Goal: Task Accomplishment & Management: Complete application form

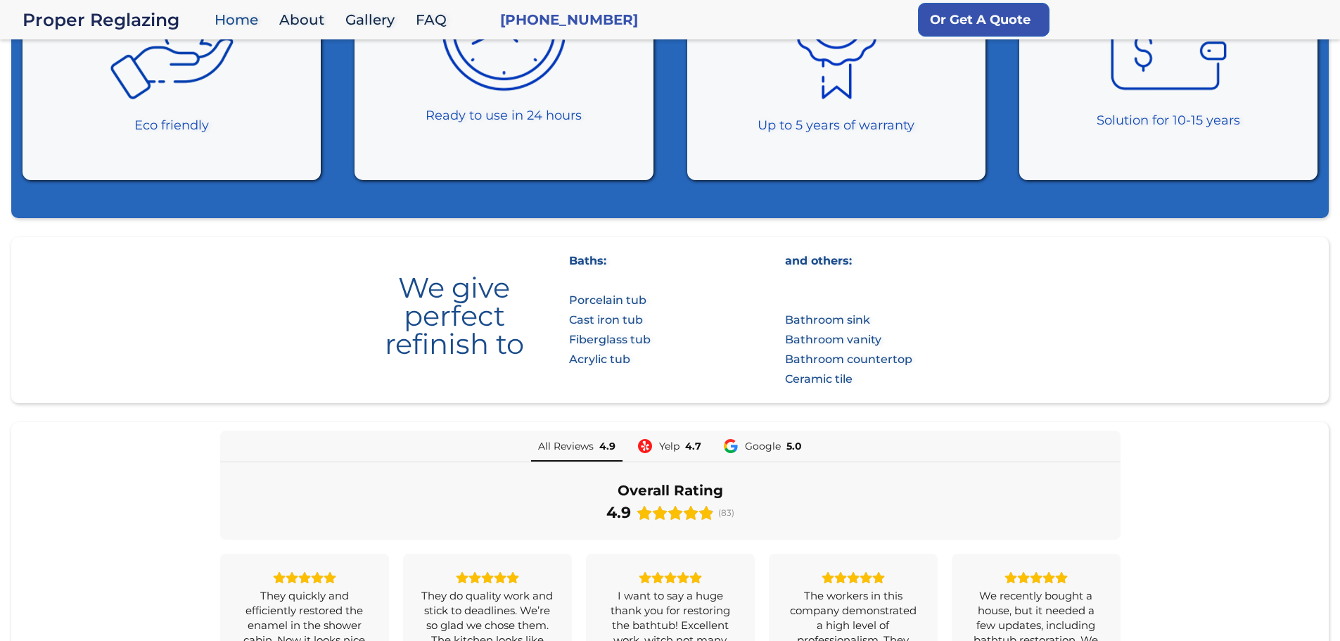
scroll to position [750, 0]
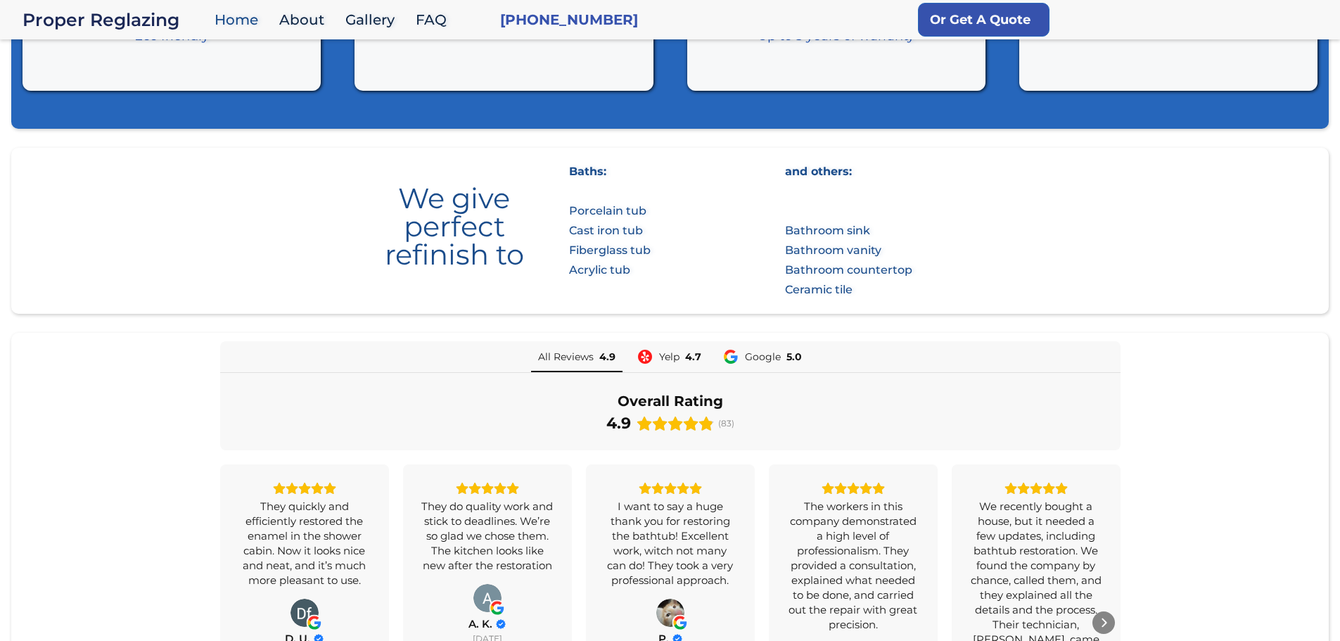
drag, startPoint x: 677, startPoint y: 425, endPoint x: 757, endPoint y: 435, distance: 80.8
click at [771, 437] on div "Overall Rating 4.9 (83)" at bounding box center [670, 411] width 900 height 77
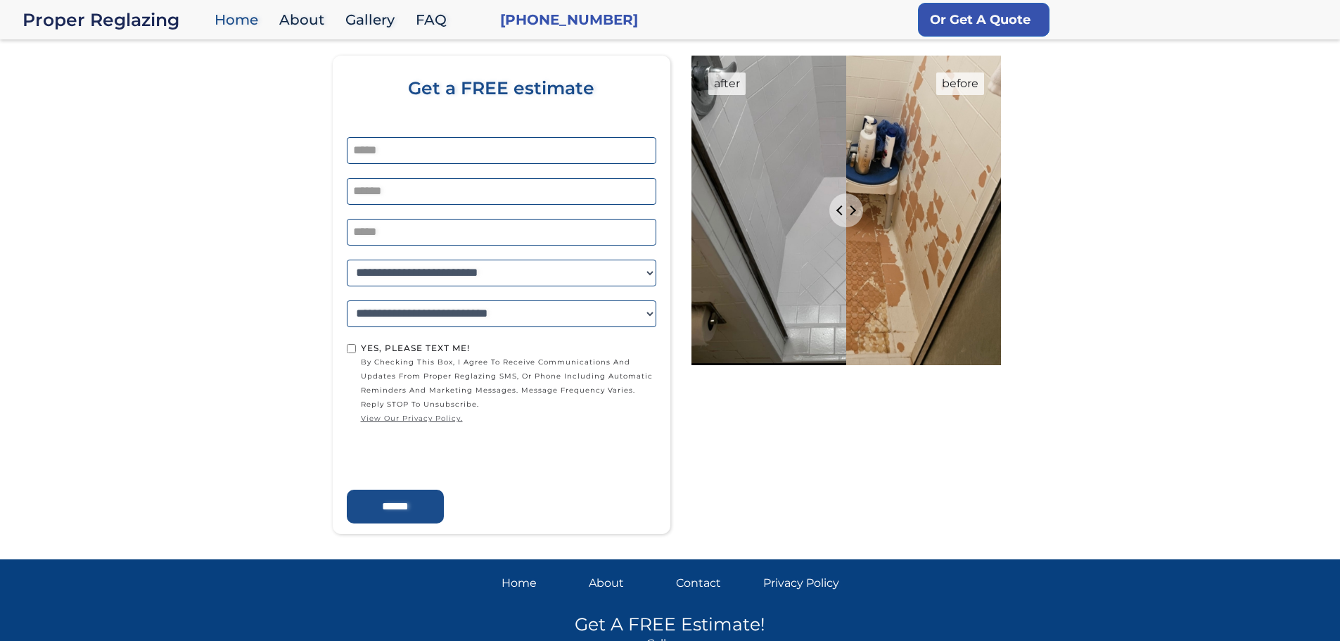
scroll to position [2319, 0]
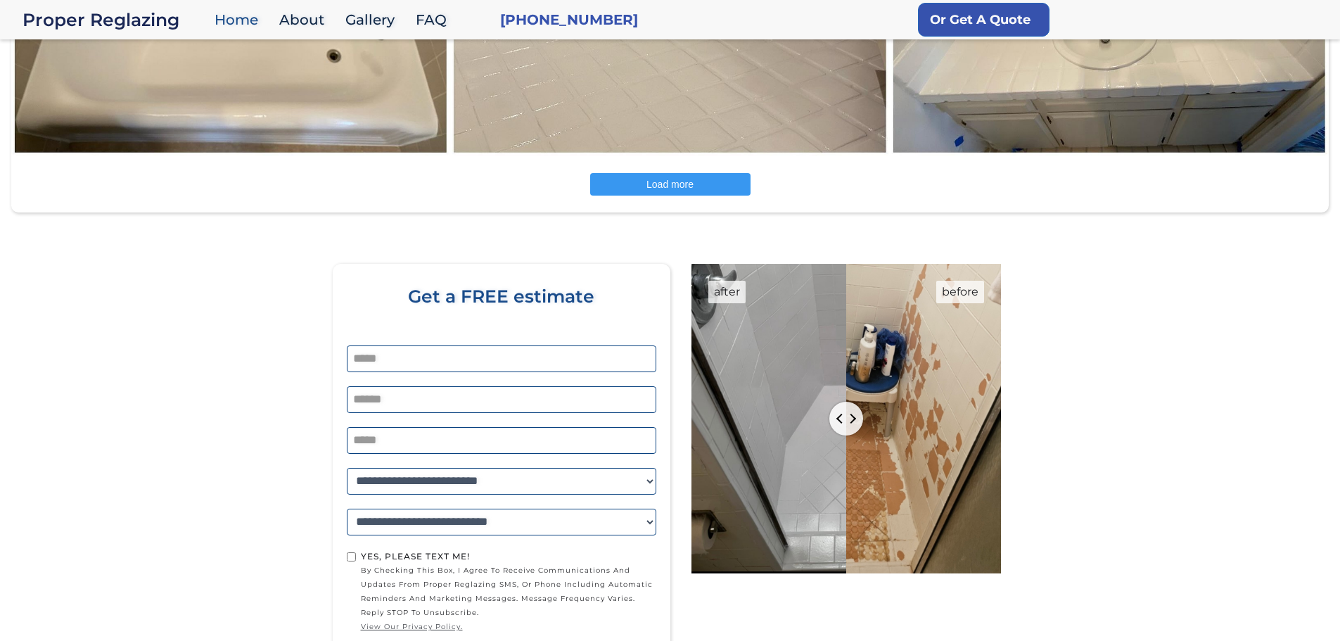
click at [926, 416] on input "Percent of revealed content" at bounding box center [846, 418] width 311 height 309
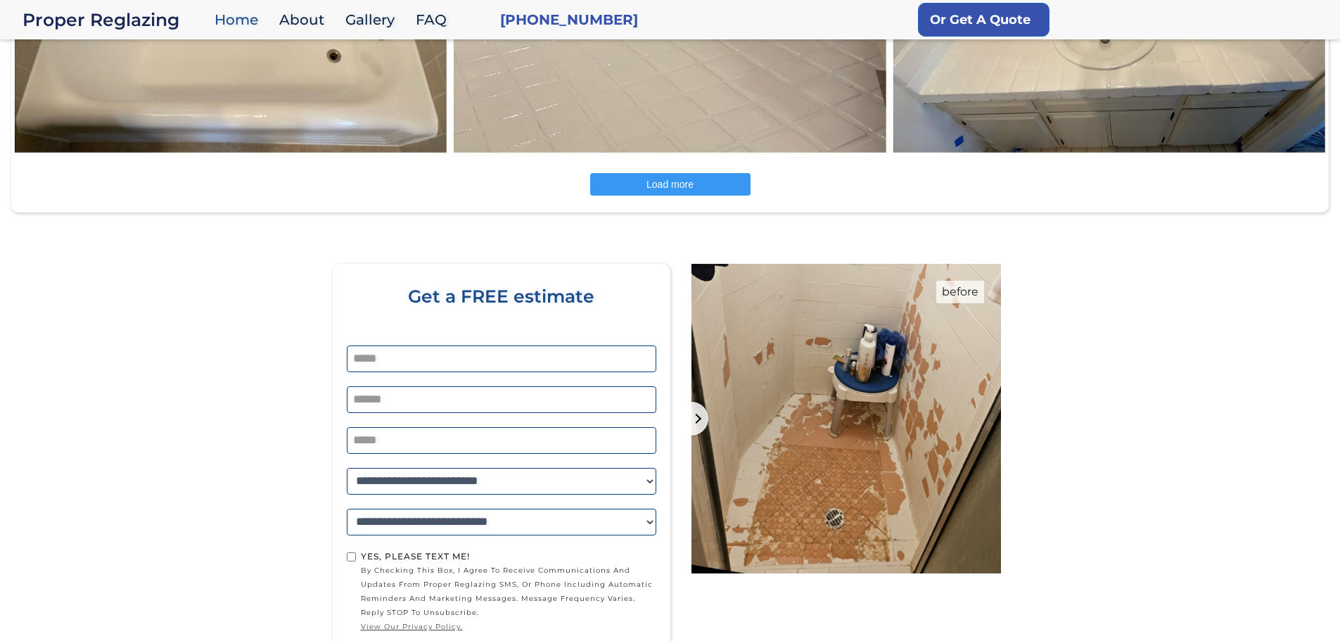
drag, startPoint x: 913, startPoint y: 411, endPoint x: 556, endPoint y: 436, distance: 358.1
click at [691, 436] on input "Percent of revealed content" at bounding box center [846, 418] width 311 height 309
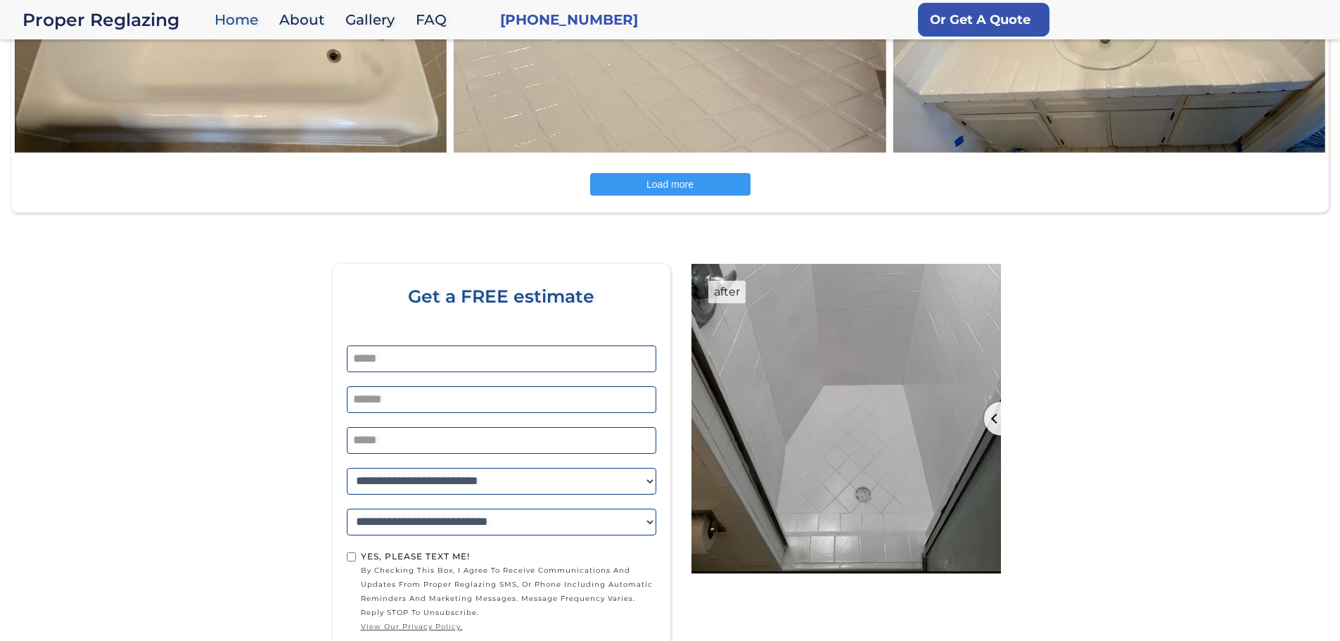
drag, startPoint x: 705, startPoint y: 421, endPoint x: 1229, endPoint y: 388, distance: 524.9
click at [1001, 390] on input "Percent of revealed content" at bounding box center [846, 418] width 311 height 309
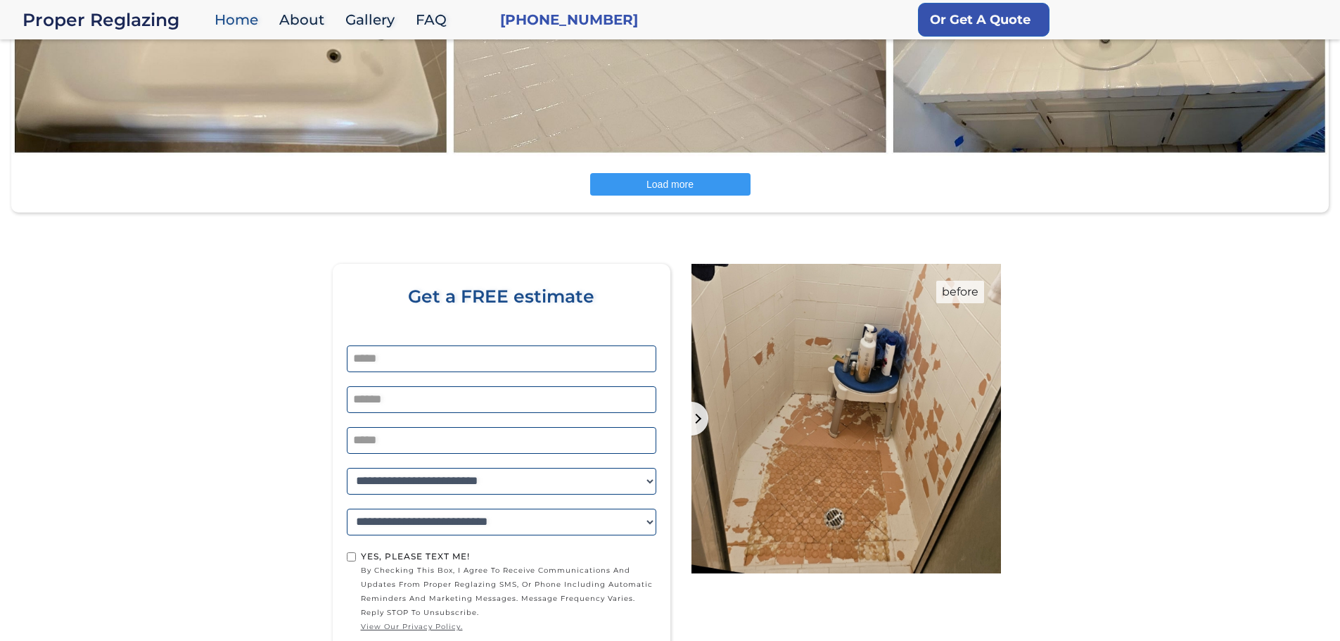
drag, startPoint x: 994, startPoint y: 430, endPoint x: 547, endPoint y: 539, distance: 459.7
click at [691, 536] on input "Percent of revealed content" at bounding box center [846, 418] width 311 height 309
drag, startPoint x: 576, startPoint y: 543, endPoint x: 574, endPoint y: 557, distance: 14.2
click at [574, 557] on form "**********" at bounding box center [501, 508] width 323 height 445
drag, startPoint x: 693, startPoint y: 425, endPoint x: 669, endPoint y: 433, distance: 24.9
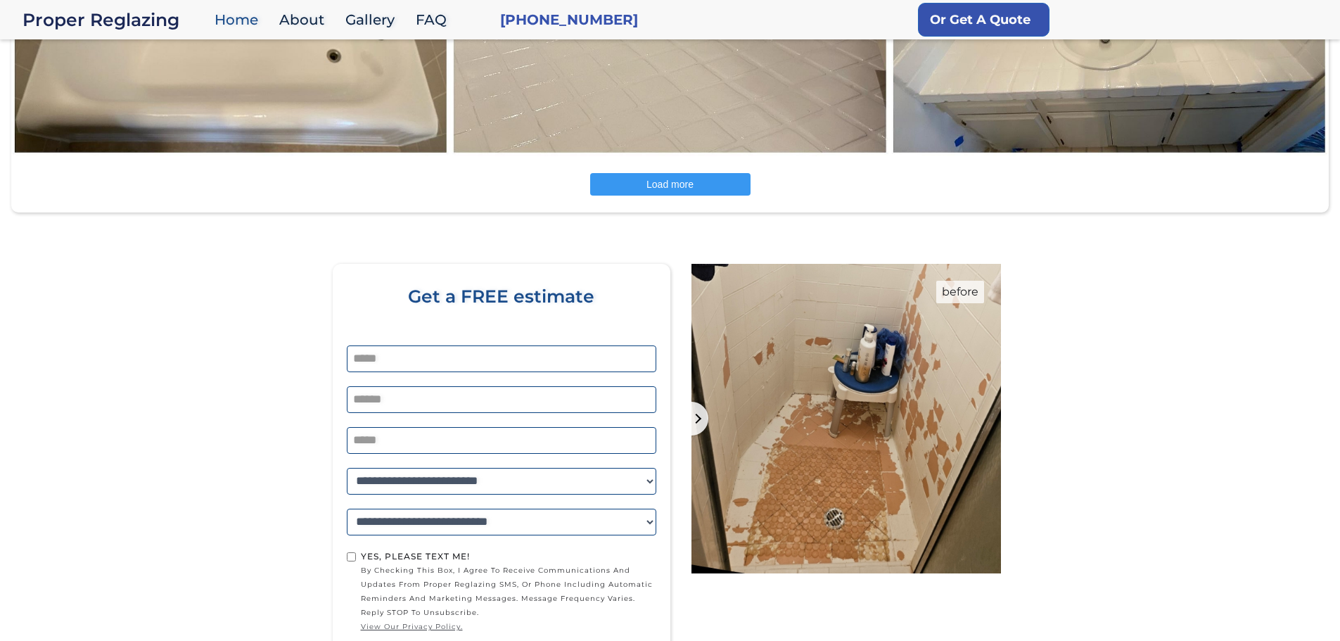
click at [691, 442] on input "Percent of revealed content" at bounding box center [846, 418] width 311 height 309
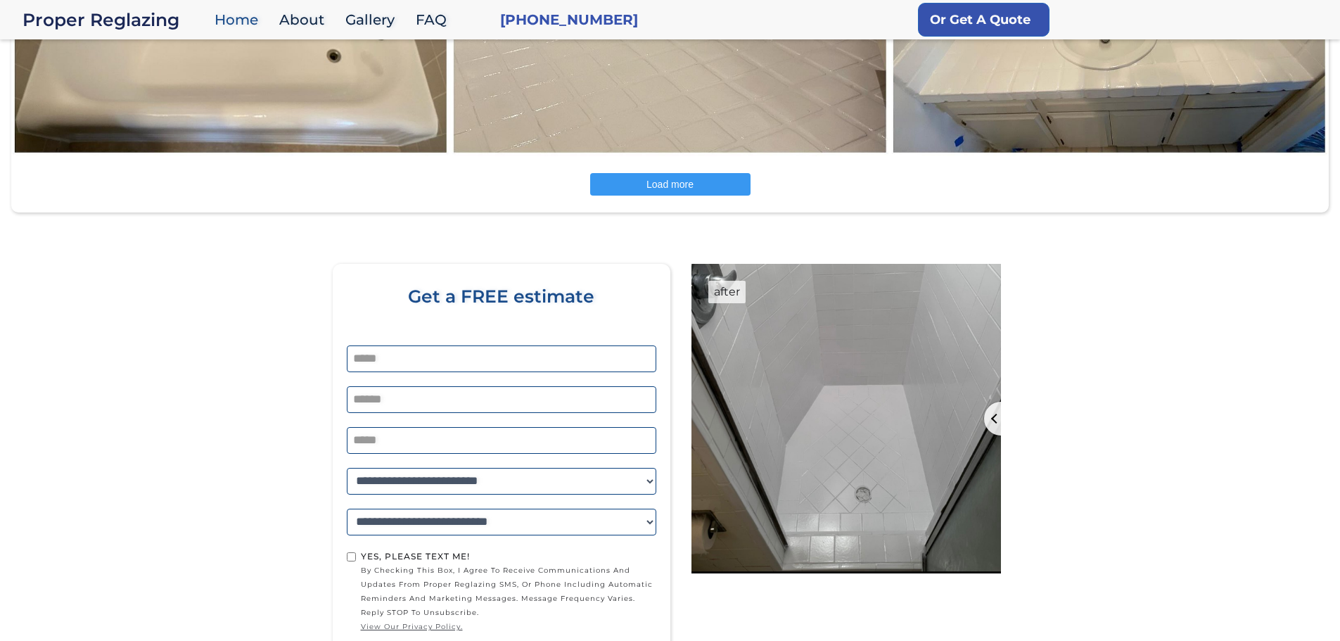
drag, startPoint x: 699, startPoint y: 414, endPoint x: 1124, endPoint y: 430, distance: 425.1
type input "***"
click at [1001, 437] on input "Percent of revealed content" at bounding box center [846, 418] width 311 height 309
drag, startPoint x: 1124, startPoint y: 429, endPoint x: 1106, endPoint y: 433, distance: 18.6
click at [1117, 430] on section "**********" at bounding box center [669, 492] width 1317 height 522
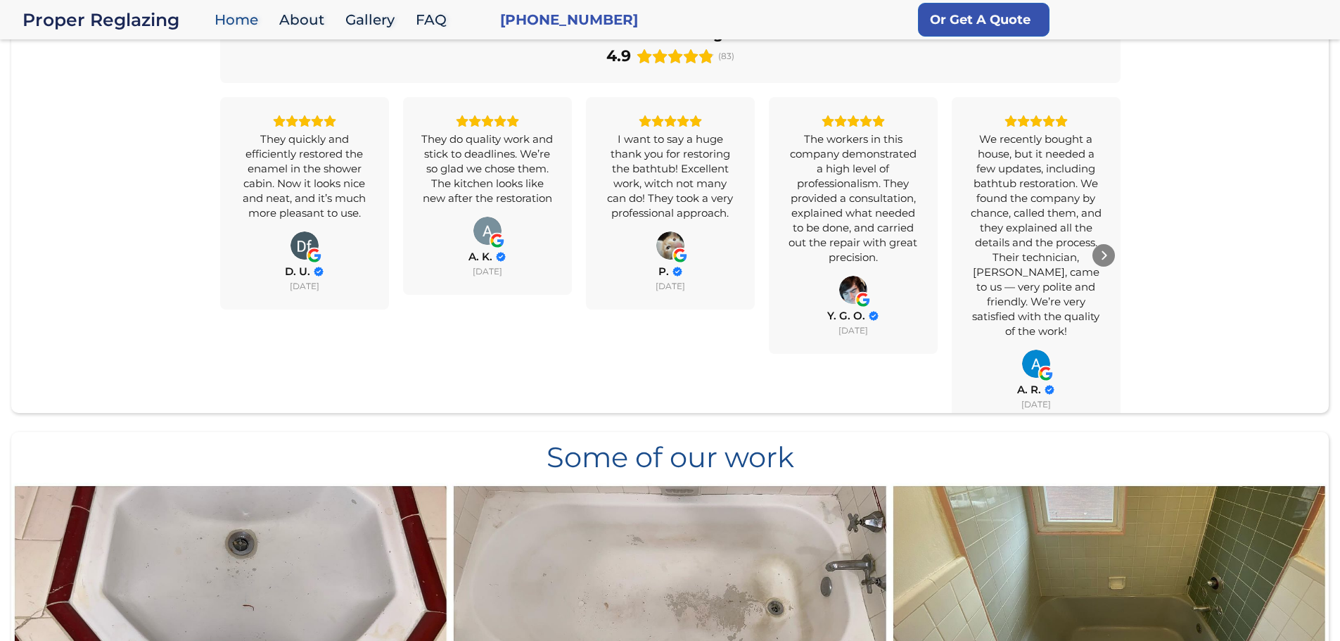
scroll to position [819, 0]
